Goal: Information Seeking & Learning: Check status

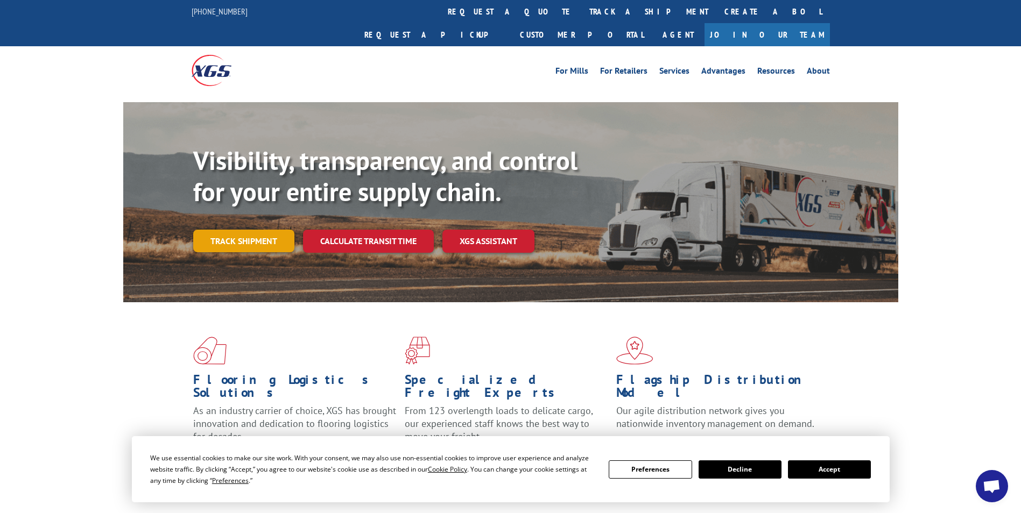
click at [261, 230] on link "Track shipment" at bounding box center [243, 241] width 101 height 23
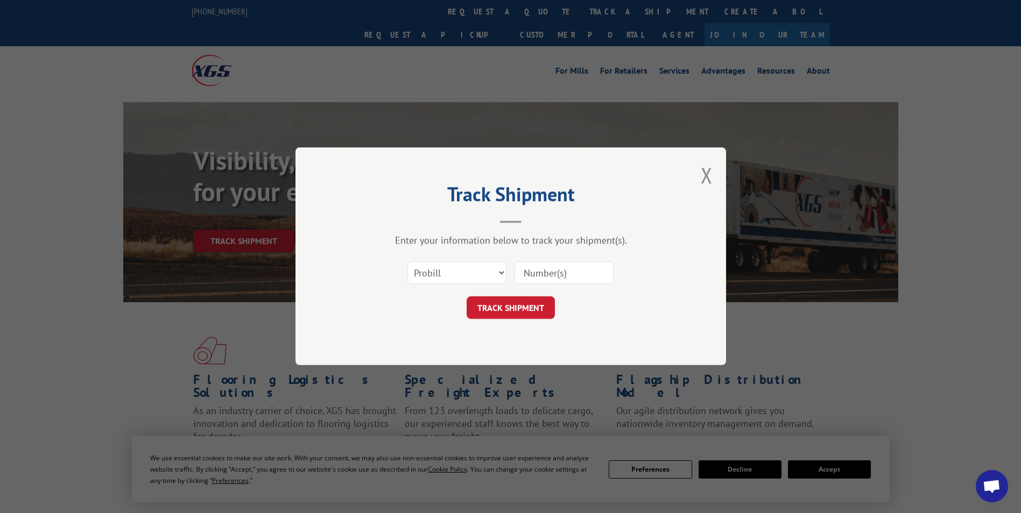
click at [554, 277] on input at bounding box center [564, 273] width 99 height 23
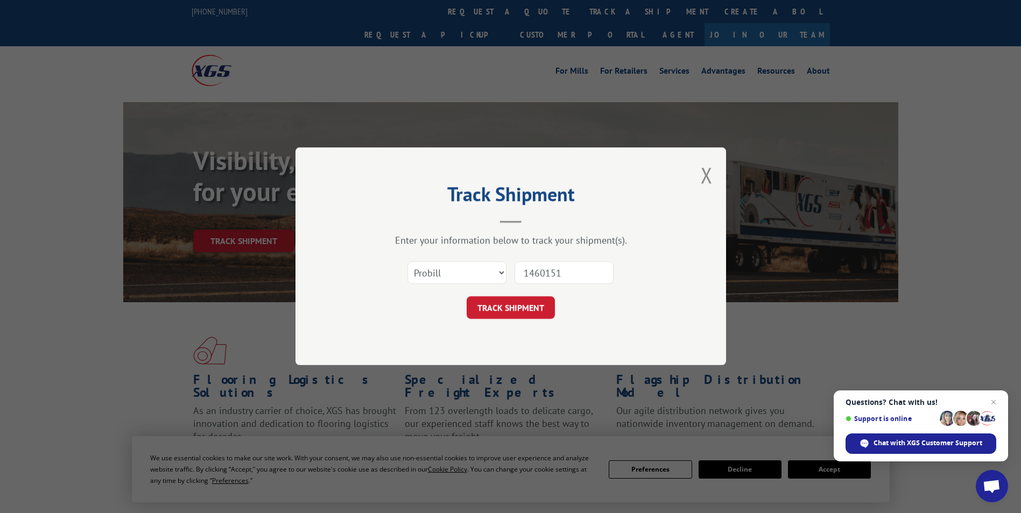
type input "14601516"
click button "TRACK SHIPMENT" at bounding box center [511, 308] width 88 height 23
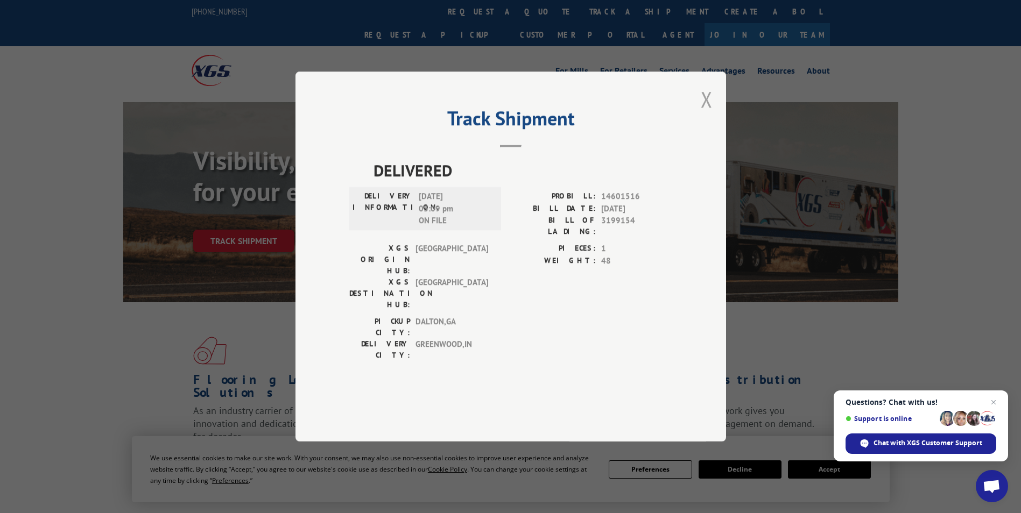
drag, startPoint x: 704, startPoint y: 123, endPoint x: 510, endPoint y: 204, distance: 210.4
click at [704, 114] on button "Close modal" at bounding box center [707, 99] width 12 height 29
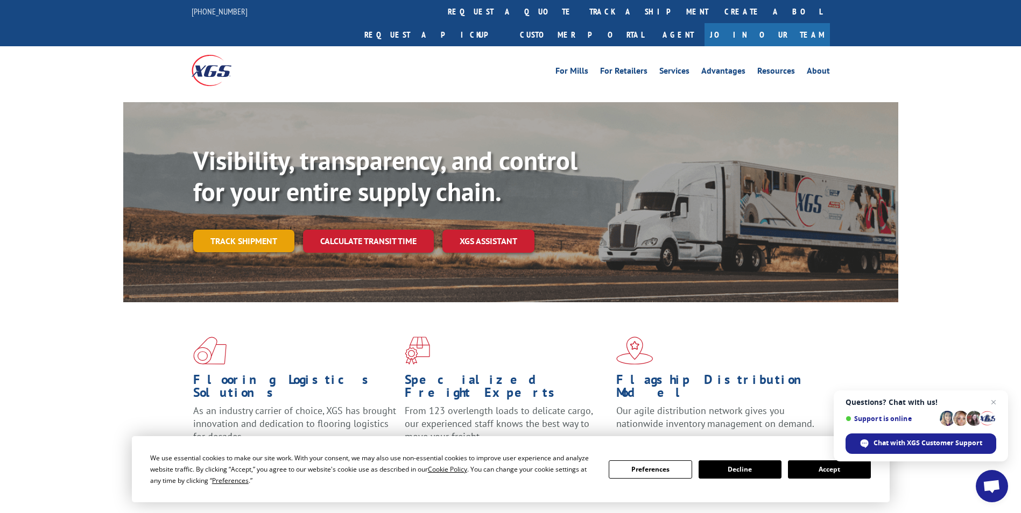
click at [199, 230] on link "Track shipment" at bounding box center [243, 241] width 101 height 23
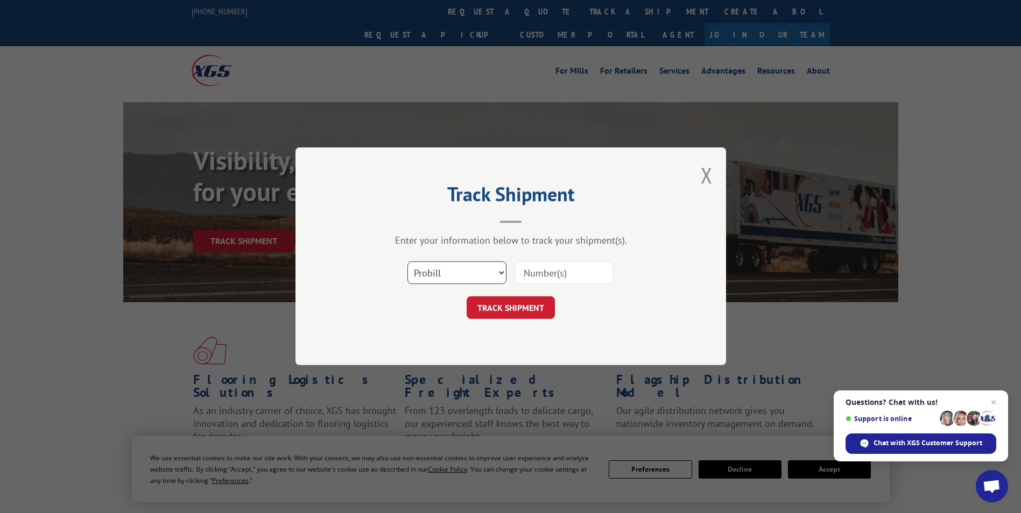
drag, startPoint x: 431, startPoint y: 274, endPoint x: 432, endPoint y: 285, distance: 10.8
click at [431, 274] on select "Select category... Probill BOL PO" at bounding box center [456, 273] width 99 height 23
select select "bol"
click at [407, 262] on select "Select category... Probill BOL PO" at bounding box center [456, 273] width 99 height 23
click at [545, 271] on input at bounding box center [564, 273] width 99 height 23
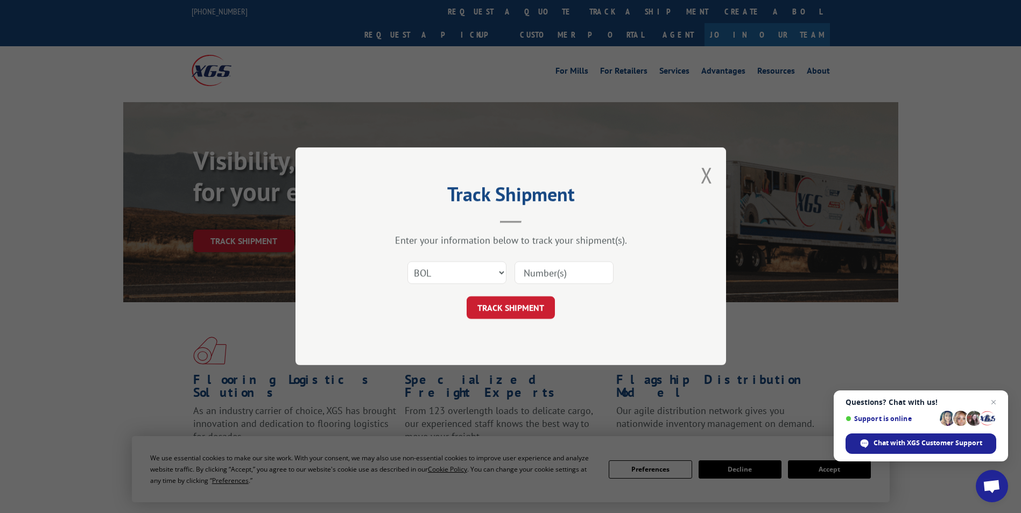
paste input "Custom orders are non-returnable and cannot be canceled after production starts…"
type input "Custom orders are non-returnable and cannot be canceled after production starts…"
drag, startPoint x: 604, startPoint y: 272, endPoint x: 481, endPoint y: 272, distance: 123.8
click at [481, 272] on div "Select category... Probill BOL PO Custom orders are non-returnable and cannot b…" at bounding box center [510, 274] width 323 height 36
type input "14601516"
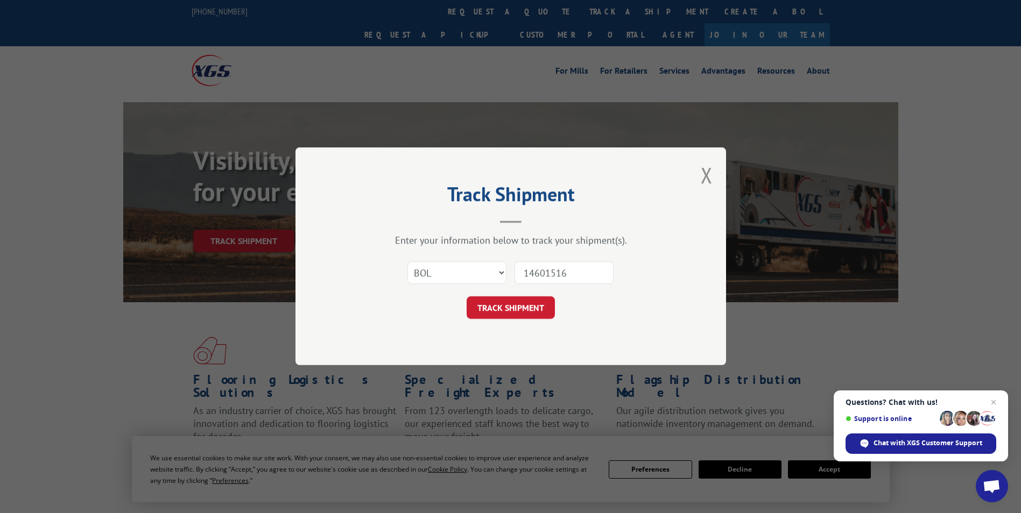
click button "TRACK SHIPMENT" at bounding box center [511, 308] width 88 height 23
